Goal: Transaction & Acquisition: Obtain resource

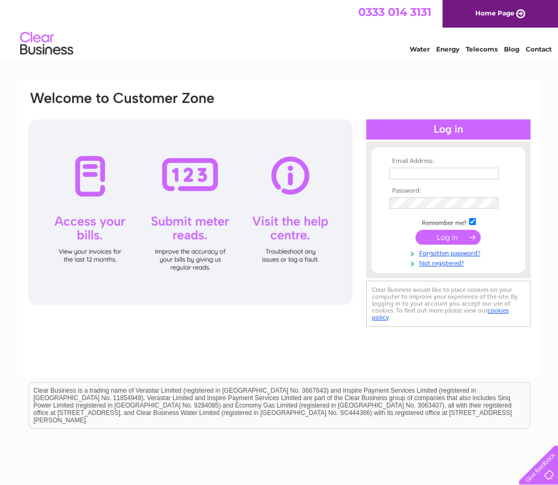
type input "[EMAIL_ADDRESS][DOMAIN_NAME]"
click at [466, 233] on input "submit" at bounding box center [448, 237] width 65 height 15
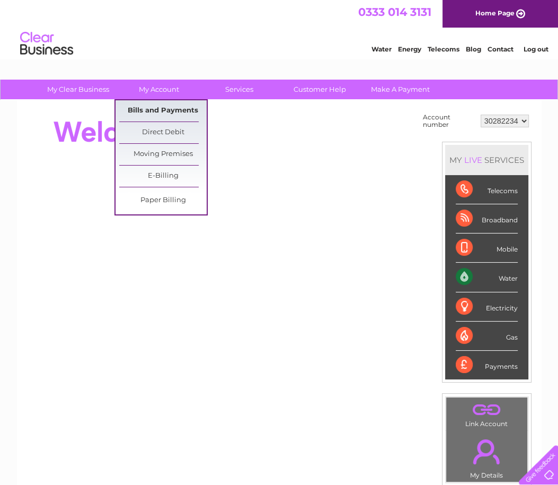
click at [160, 111] on link "Bills and Payments" at bounding box center [162, 110] width 87 height 21
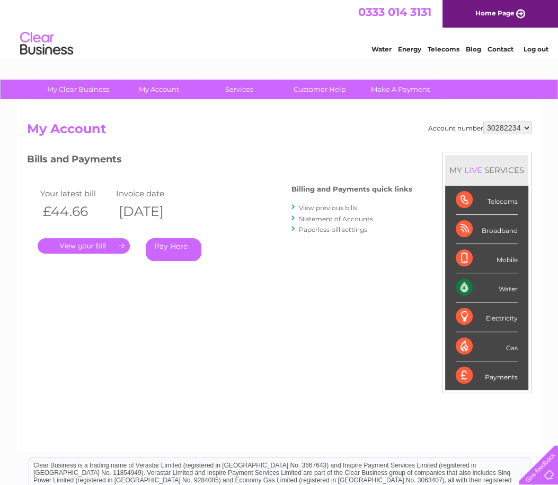
click at [82, 245] on link "." at bounding box center [84, 245] width 92 height 15
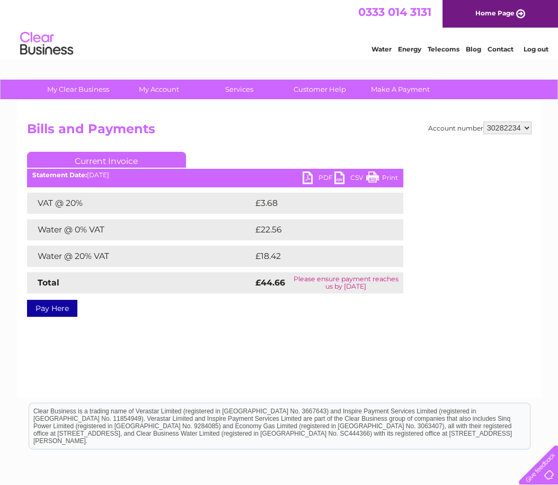
click at [324, 176] on link "PDF" at bounding box center [319, 178] width 32 height 15
